Goal: Task Accomplishment & Management: Manage account settings

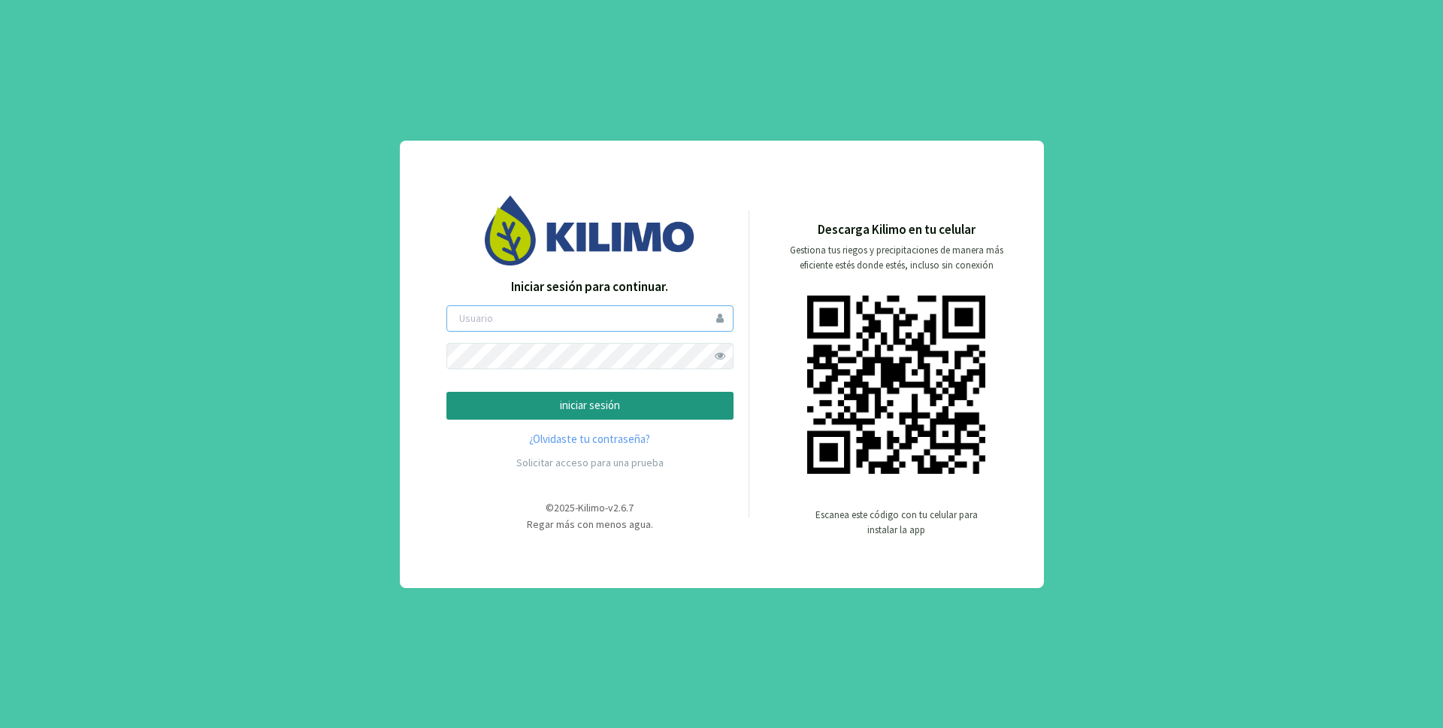
click at [632, 317] on input "email" at bounding box center [590, 318] width 287 height 26
type input "estrella"
click at [601, 403] on p "iniciar sesión" at bounding box center [590, 405] width 262 height 17
